Goal: Transaction & Acquisition: Purchase product/service

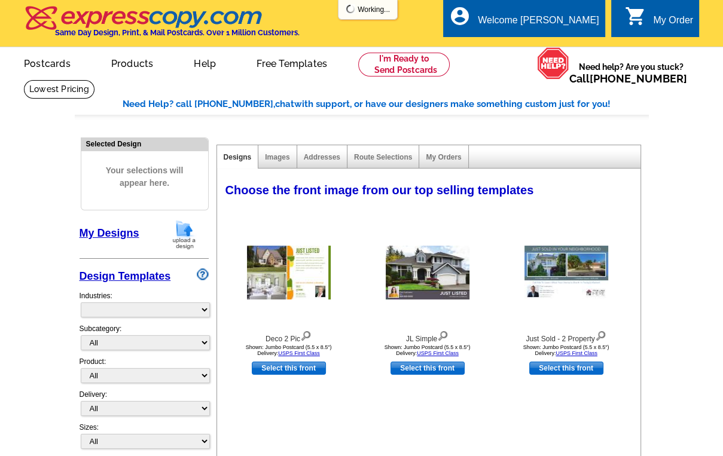
select select "785"
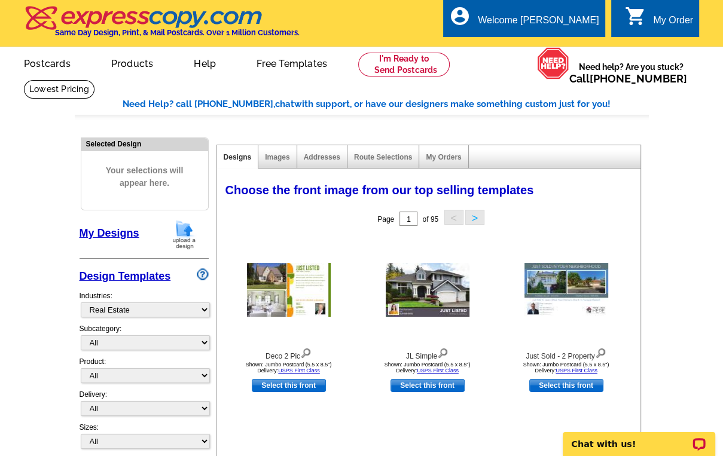
click at [187, 230] on img at bounding box center [184, 235] width 31 height 31
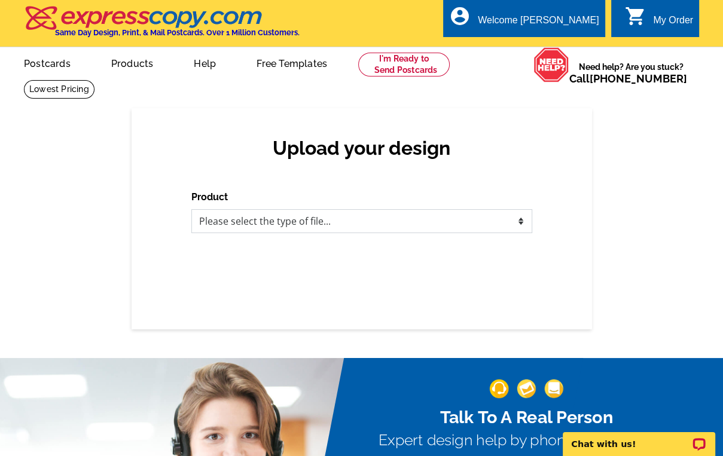
click at [284, 214] on select "Please select the type of file... Postcards Business Cards Letters and flyers G…" at bounding box center [361, 221] width 341 height 24
select select "1"
click at [191, 210] on select "Please select the type of file... Postcards Business Cards Letters and flyers G…" at bounding box center [361, 221] width 341 height 24
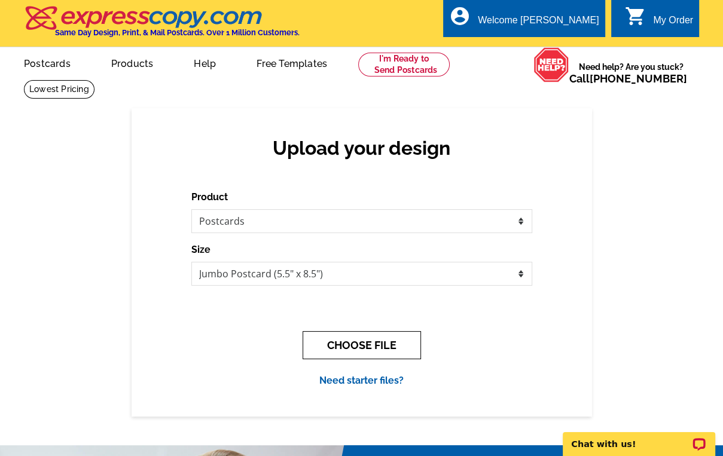
click at [345, 342] on button "CHOOSE FILE" at bounding box center [362, 345] width 118 height 28
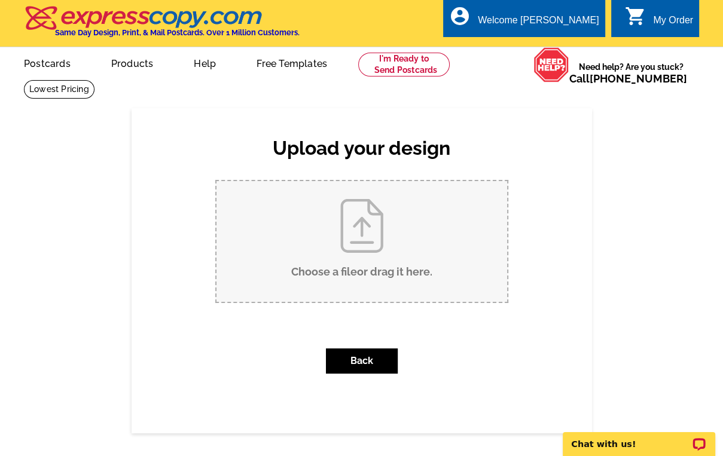
click at [376, 247] on input "Choose a file or drag it here ." at bounding box center [362, 241] width 291 height 121
type input "C:\fakepath\Just Listed [STREET_ADDRESS]"
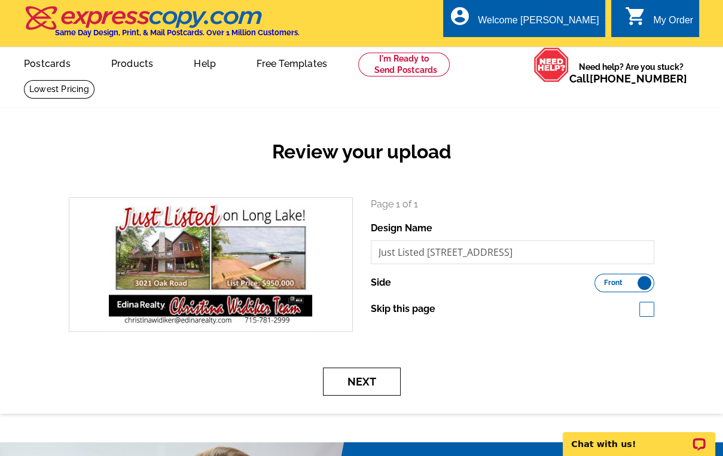
click at [358, 383] on button "Next" at bounding box center [362, 382] width 78 height 28
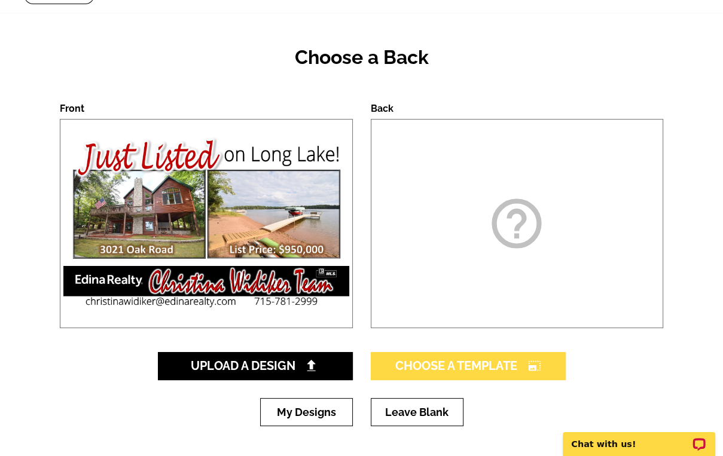
scroll to position [96, 0]
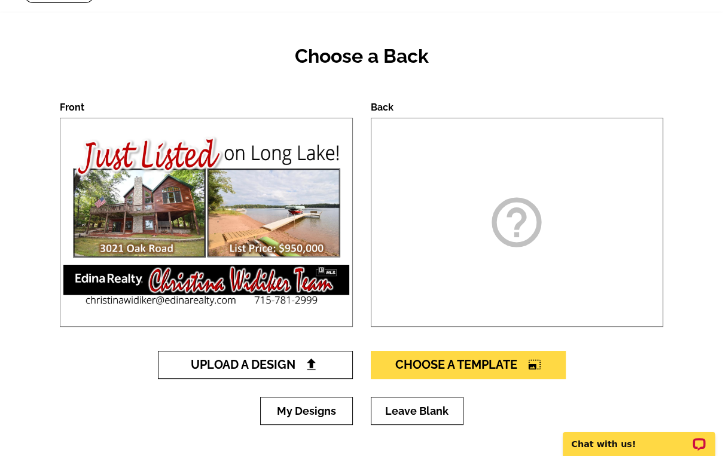
click at [285, 369] on span "Upload A Design" at bounding box center [255, 365] width 129 height 14
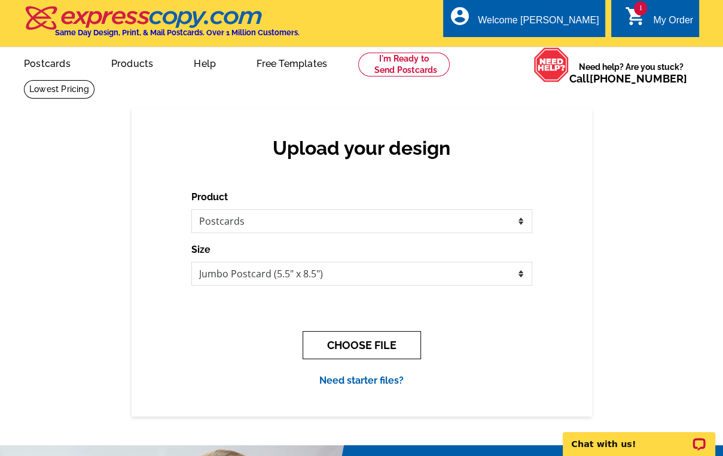
click at [361, 345] on button "CHOOSE FILE" at bounding box center [362, 345] width 118 height 28
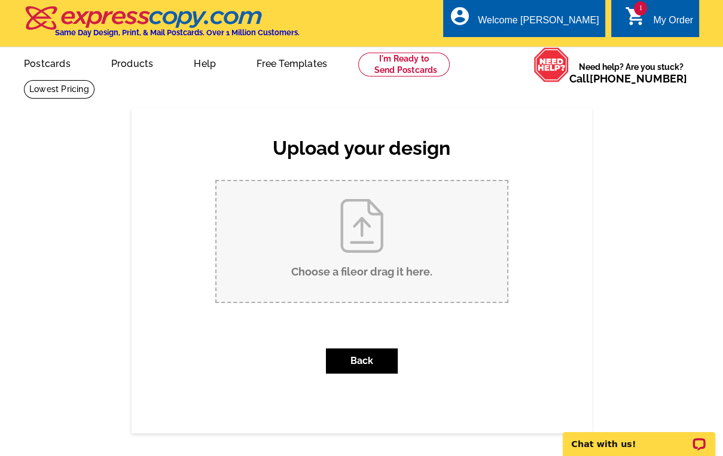
click at [380, 255] on input "Choose a file or drag it here ." at bounding box center [362, 241] width 291 height 121
type input "C:\fakepath\Just Listed BACK 3021 Oak Road.tif"
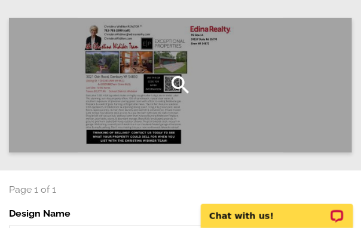
scroll to position [96, 0]
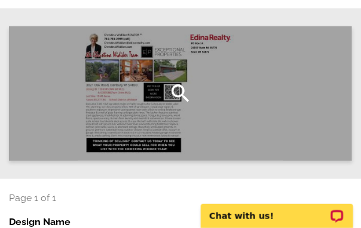
click at [178, 90] on icon "search" at bounding box center [181, 93] width 24 height 24
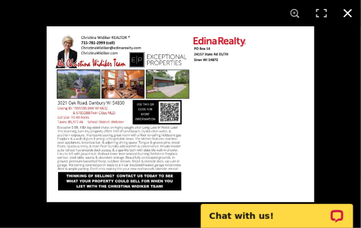
click at [348, 10] on button at bounding box center [348, 13] width 26 height 26
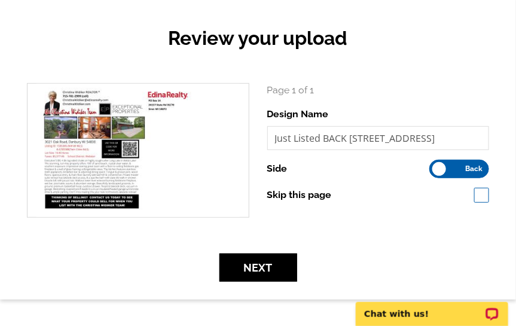
scroll to position [124, 0]
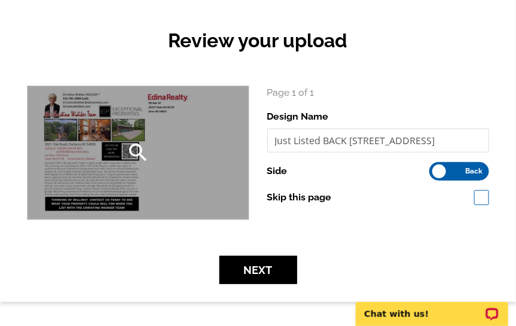
click at [196, 156] on div "search" at bounding box center [138, 152] width 221 height 133
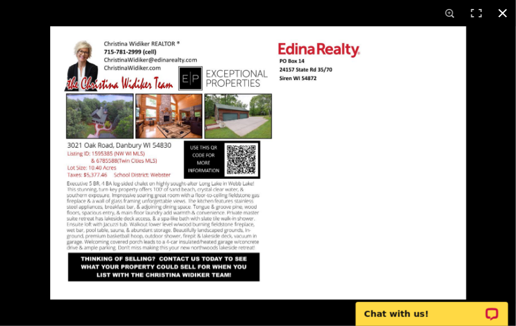
click at [506, 14] on button at bounding box center [503, 13] width 26 height 26
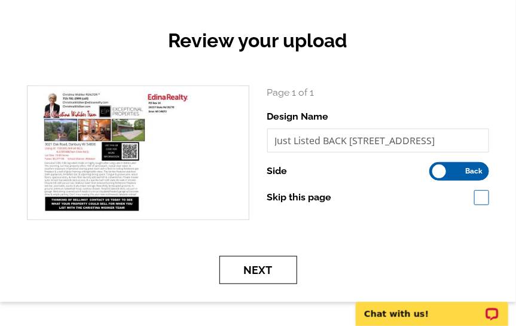
click at [274, 263] on button "Next" at bounding box center [259, 270] width 78 height 28
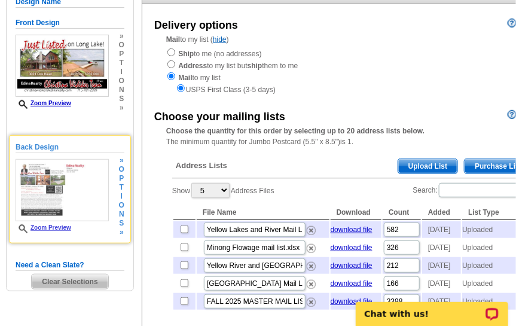
click at [123, 201] on span "o" at bounding box center [121, 205] width 5 height 9
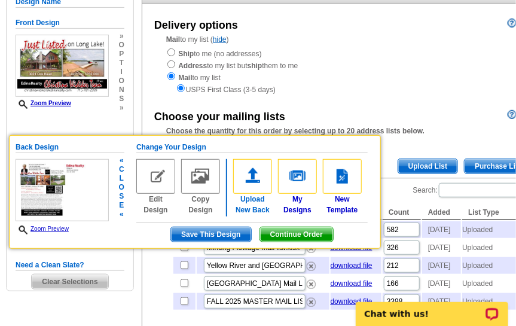
click at [257, 168] on img at bounding box center [252, 176] width 39 height 35
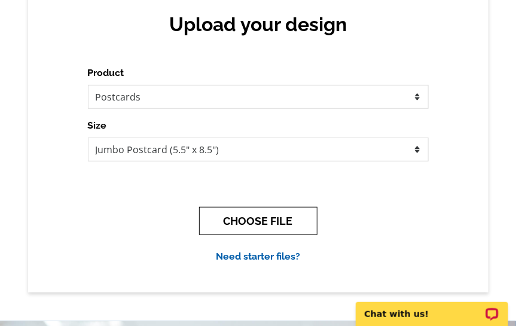
click at [261, 209] on button "CHOOSE FILE" at bounding box center [258, 221] width 118 height 28
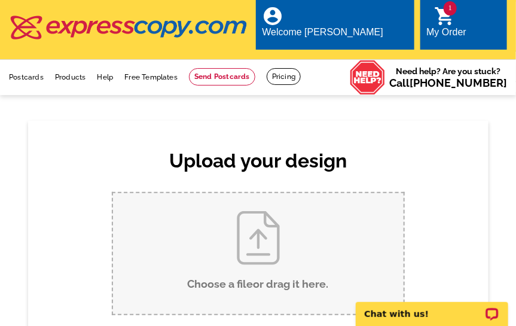
click at [256, 241] on input "Choose a file or drag it here ." at bounding box center [258, 253] width 291 height 121
type input "C:\fakepath\Just Listed BACK [STREET_ADDRESS]"
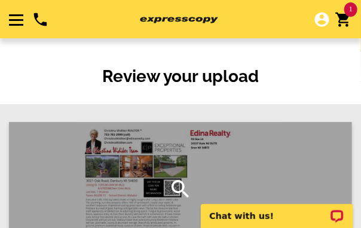
click at [153, 183] on div "search" at bounding box center [180, 189] width 343 height 135
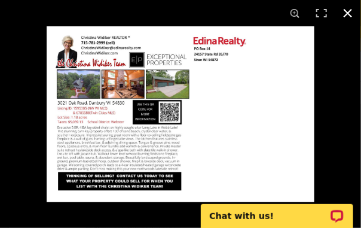
click at [347, 12] on button at bounding box center [348, 13] width 26 height 26
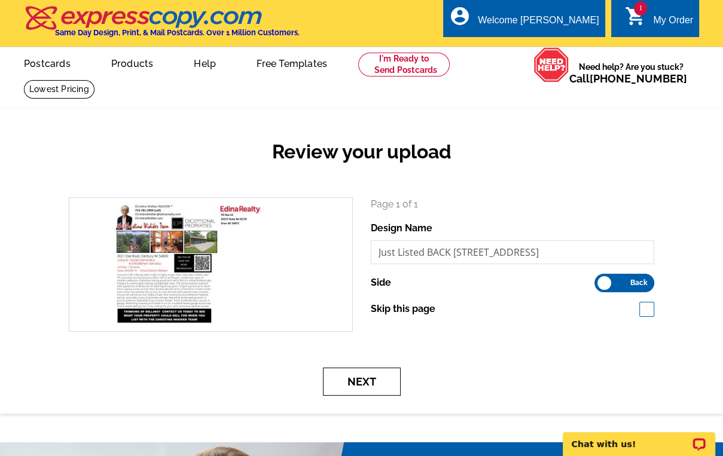
click at [352, 325] on button "Next" at bounding box center [362, 382] width 78 height 28
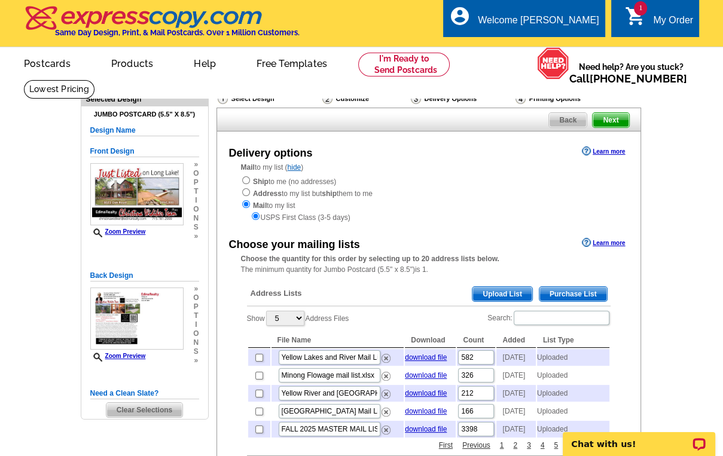
click at [504, 297] on span "Upload List" at bounding box center [502, 294] width 59 height 14
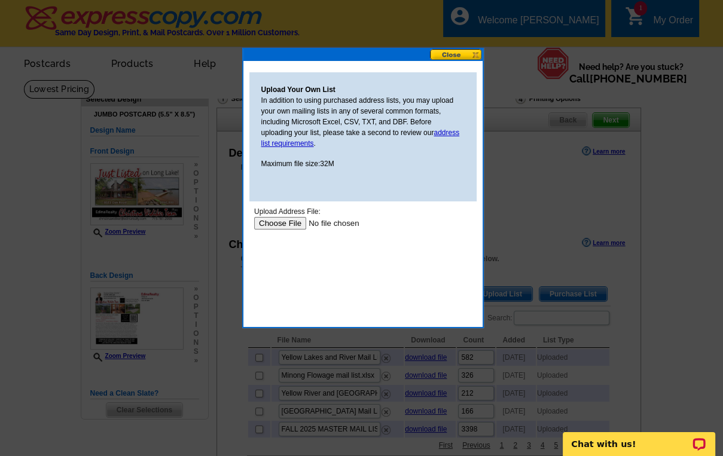
click at [288, 226] on input "file" at bounding box center [329, 223] width 151 height 13
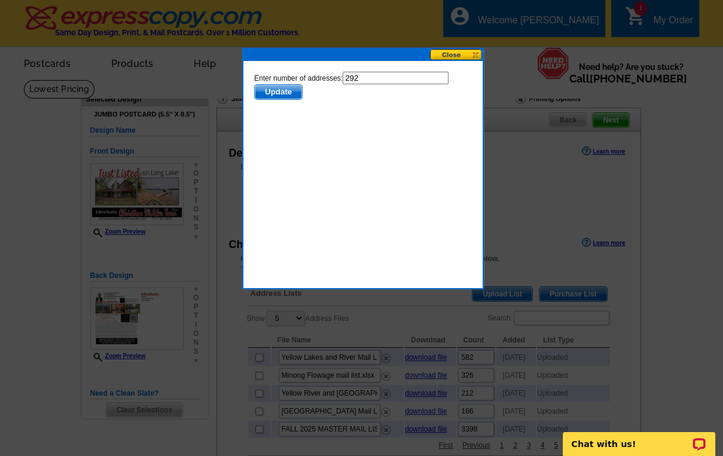
click at [266, 96] on span "Update" at bounding box center [277, 92] width 47 height 14
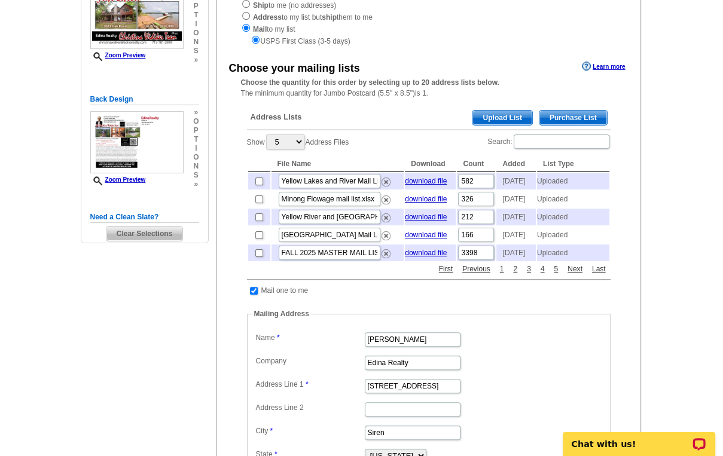
scroll to position [191, 0]
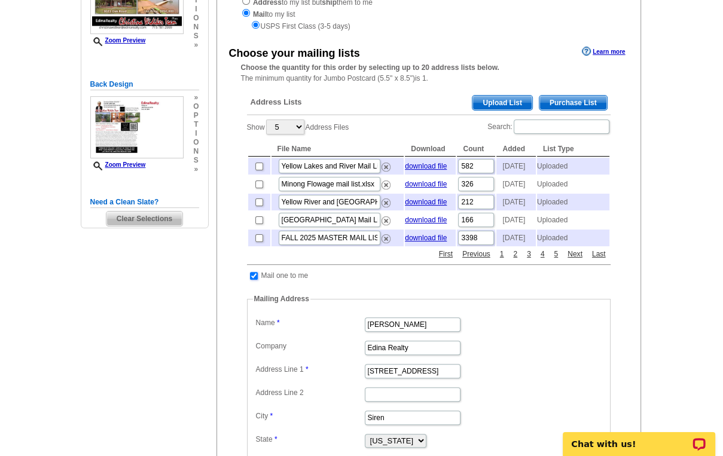
click at [252, 280] on input "checkbox" at bounding box center [254, 276] width 8 height 8
checkbox input "false"
click at [253, 280] on input "checkbox" at bounding box center [254, 276] width 8 height 8
checkbox input "false"
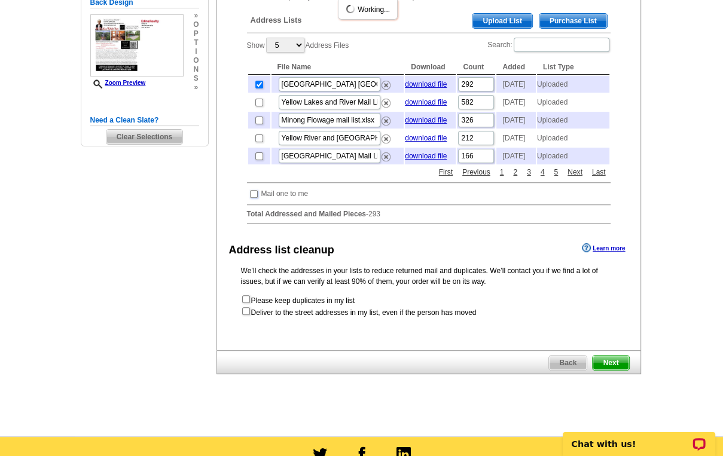
scroll to position [383, 0]
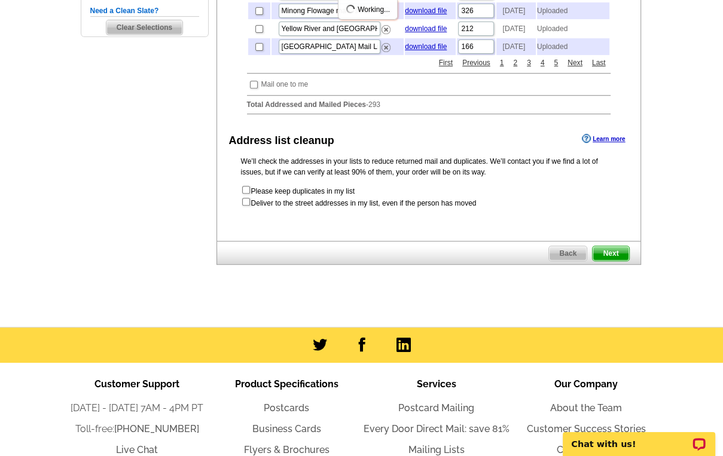
click at [614, 261] on span "Next" at bounding box center [611, 253] width 36 height 14
click at [613, 261] on span "Next" at bounding box center [611, 253] width 36 height 14
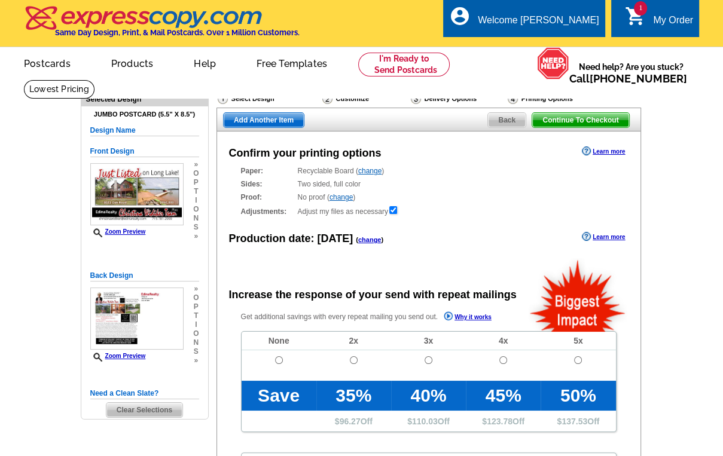
radio input "false"
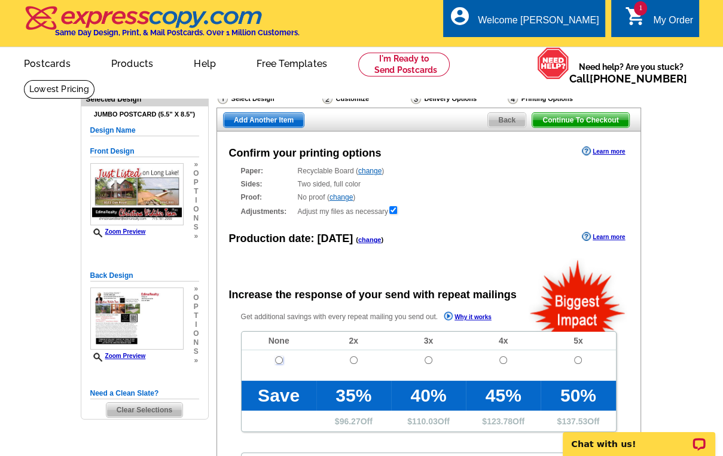
click at [279, 361] on input "radio" at bounding box center [279, 361] width 8 height 8
radio input "true"
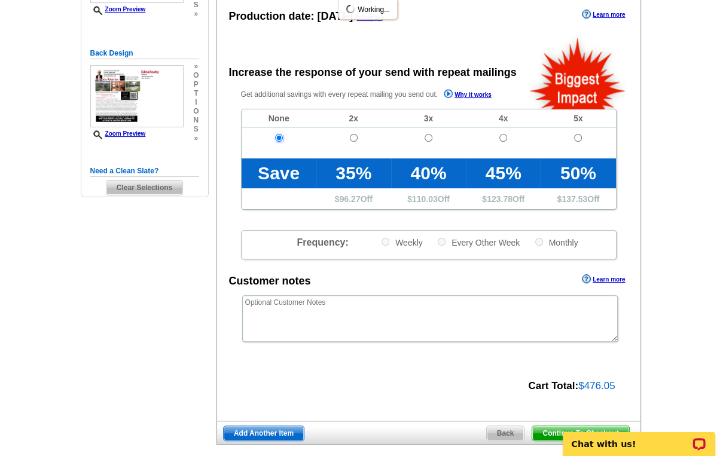
scroll to position [239, 0]
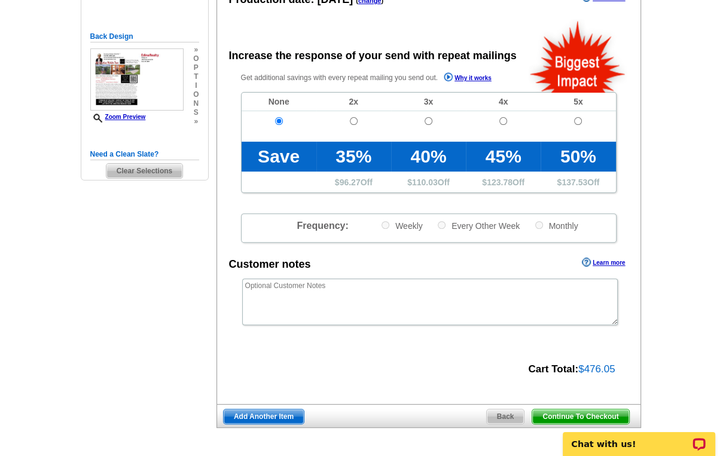
click at [590, 410] on span "Continue To Checkout" at bounding box center [580, 417] width 96 height 14
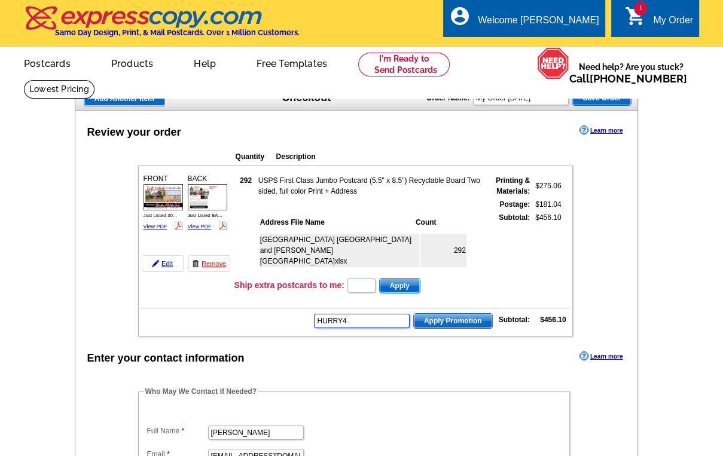
type input "HURRY40"
click at [454, 316] on span "Apply Promotion" at bounding box center [453, 321] width 78 height 14
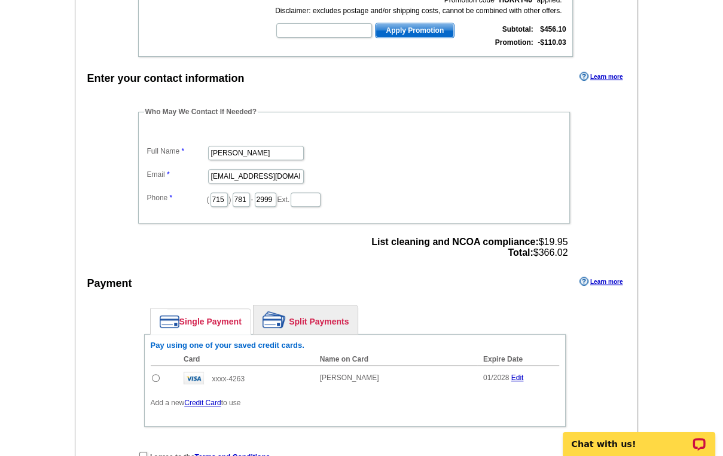
scroll to position [335, 0]
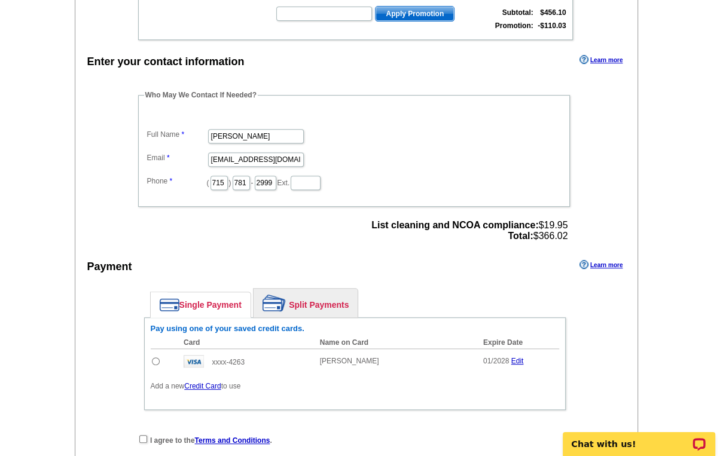
click at [154, 358] on input "radio" at bounding box center [156, 362] width 8 height 8
radio input "true"
click at [141, 436] on input "checkbox" at bounding box center [143, 440] width 8 height 8
checkbox input "true"
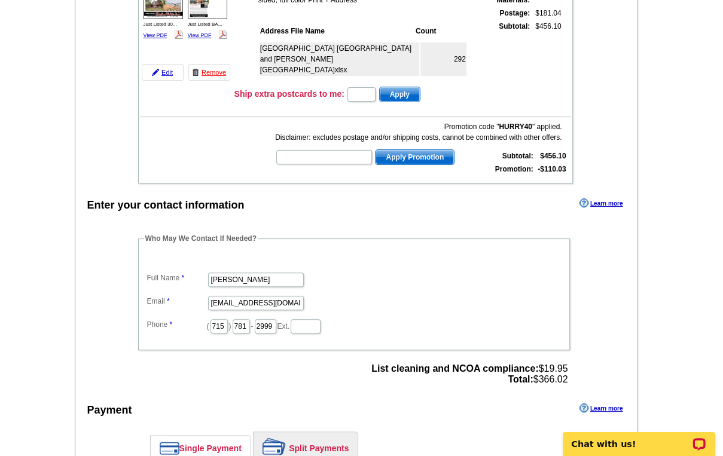
scroll to position [0, 0]
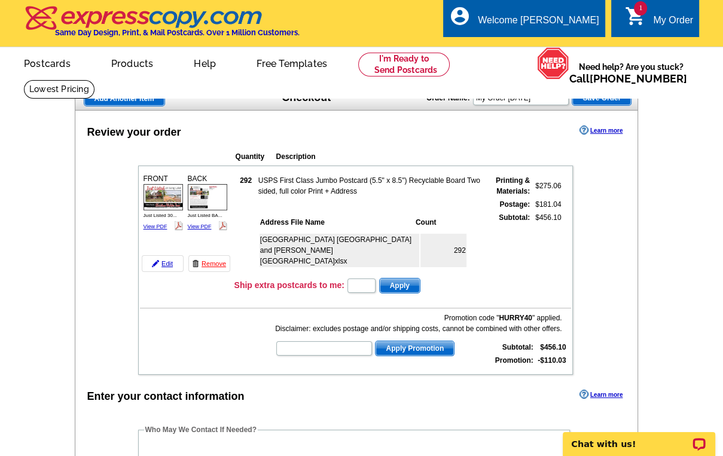
click at [201, 200] on img at bounding box center [207, 197] width 39 height 26
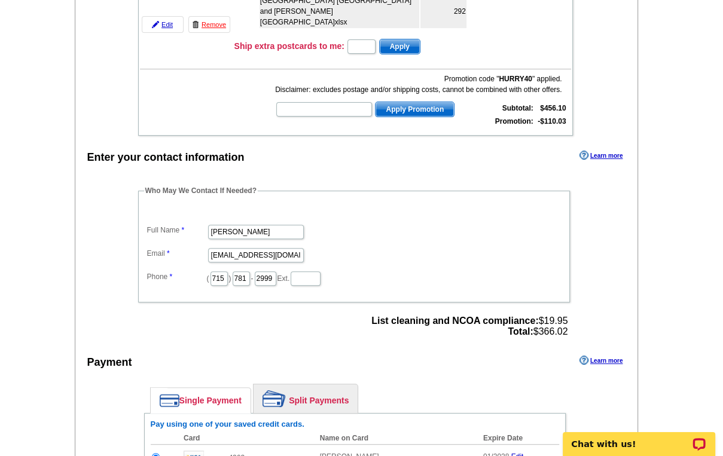
scroll to position [431, 0]
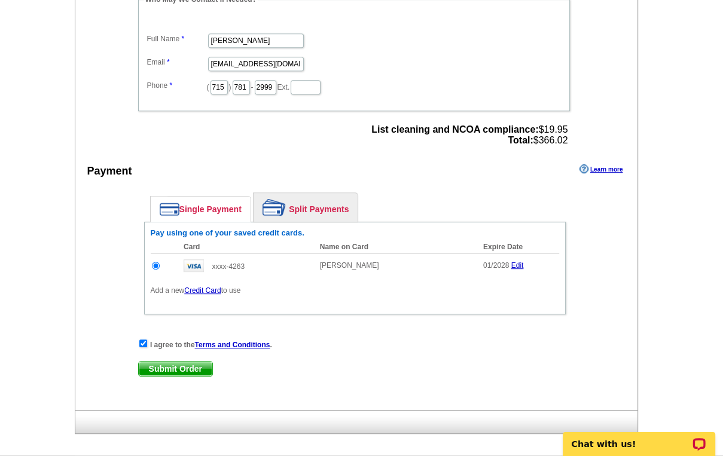
click at [160, 362] on span "Submit Order" at bounding box center [176, 369] width 74 height 14
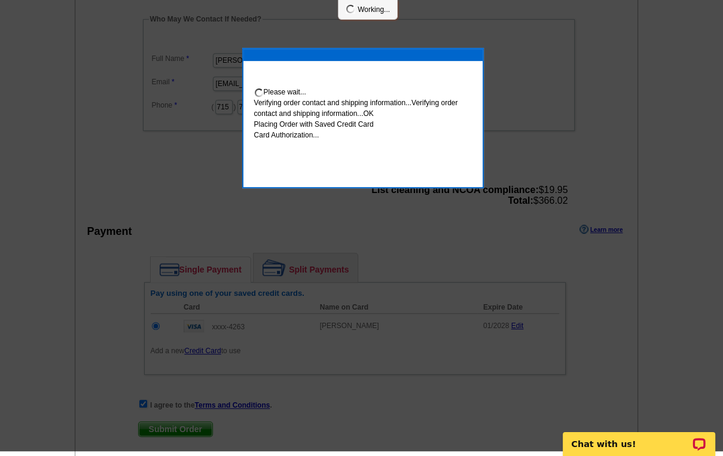
scroll to position [426, 0]
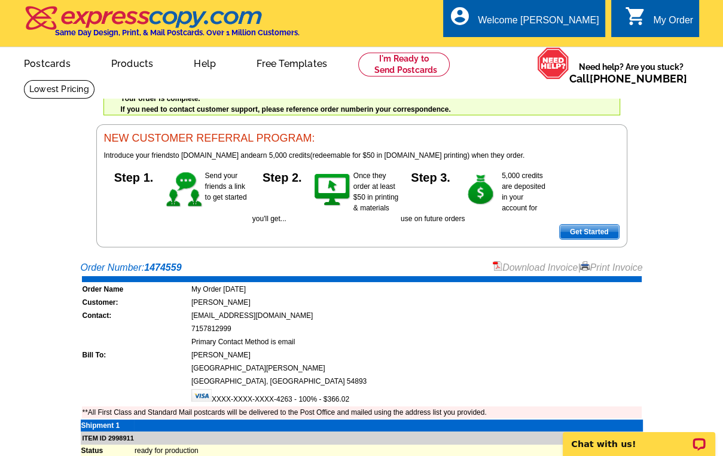
drag, startPoint x: 603, startPoint y: 267, endPoint x: 159, endPoint y: 400, distance: 463.5
click at [603, 267] on link "Print Invoice" at bounding box center [611, 268] width 62 height 10
